Goal: Navigation & Orientation: Find specific page/section

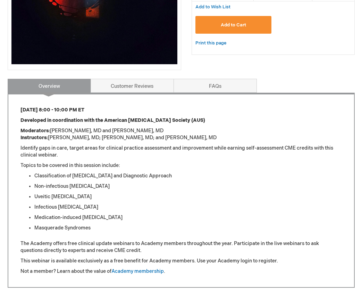
scroll to position [243, 0]
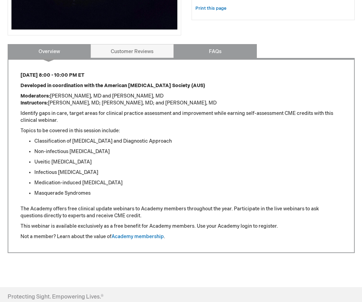
click at [220, 55] on link "FAQs" at bounding box center [215, 51] width 83 height 14
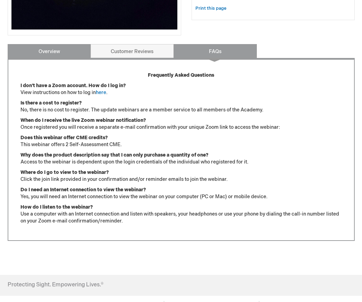
click at [65, 56] on link "Overview" at bounding box center [49, 51] width 83 height 14
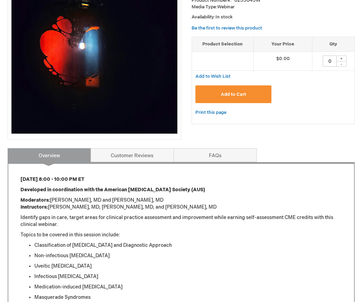
scroll to position [35, 0]
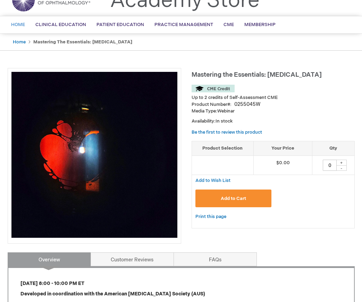
click at [20, 24] on span "Home" at bounding box center [18, 25] width 14 height 6
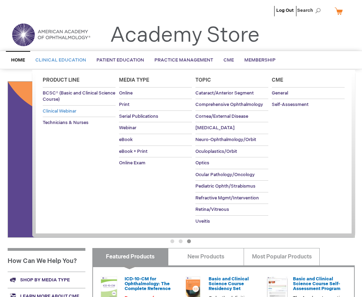
click at [52, 114] on span "Clinical Webinar" at bounding box center [60, 111] width 34 height 6
